Goal: Task Accomplishment & Management: Manage account settings

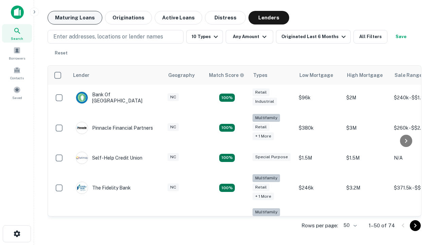
click at [75, 18] on button "Maturing Loans" at bounding box center [75, 18] width 55 height 14
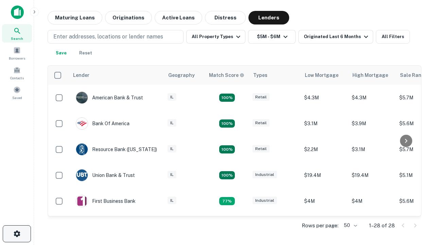
click at [17, 234] on icon "button" at bounding box center [17, 234] width 8 height 8
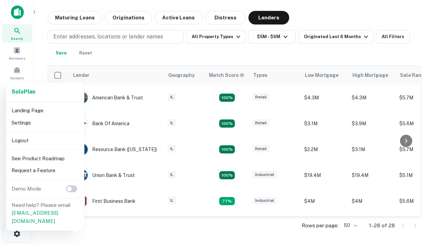
click at [45, 140] on li "Logout" at bounding box center [45, 140] width 73 height 12
